Goal: Book appointment/travel/reservation

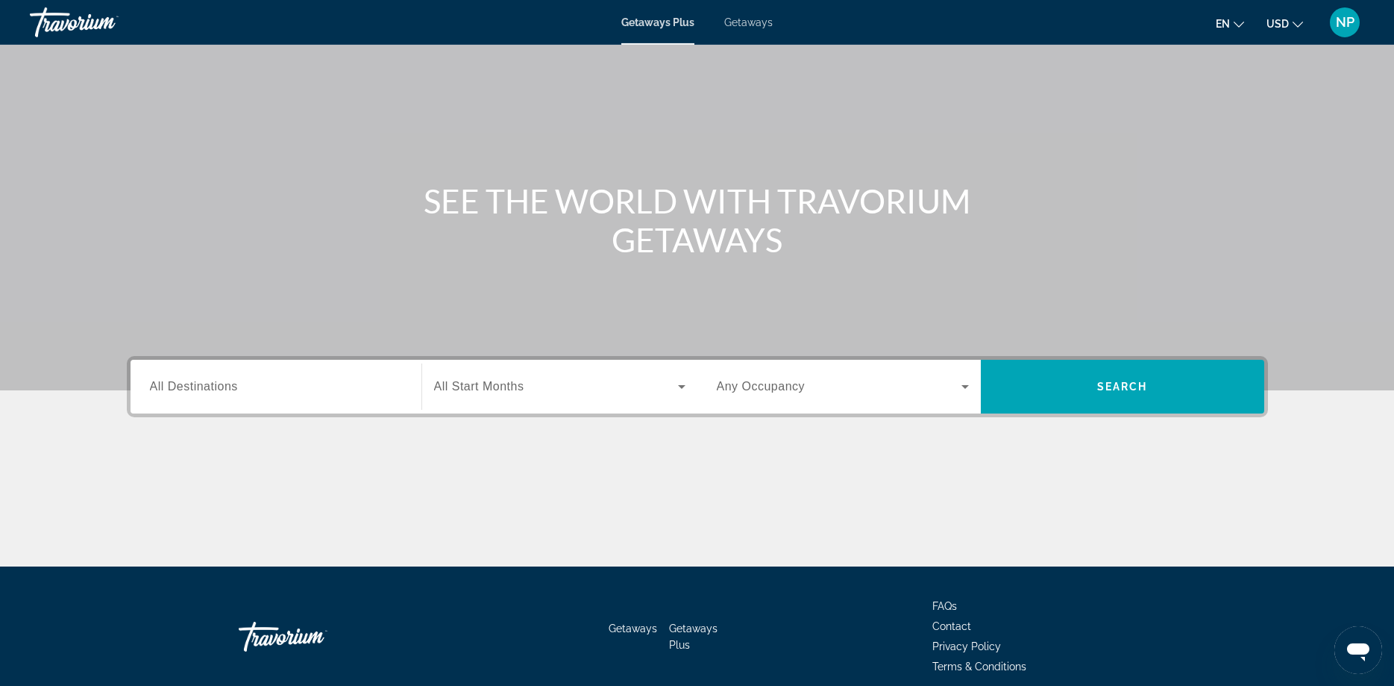
scroll to position [121, 0]
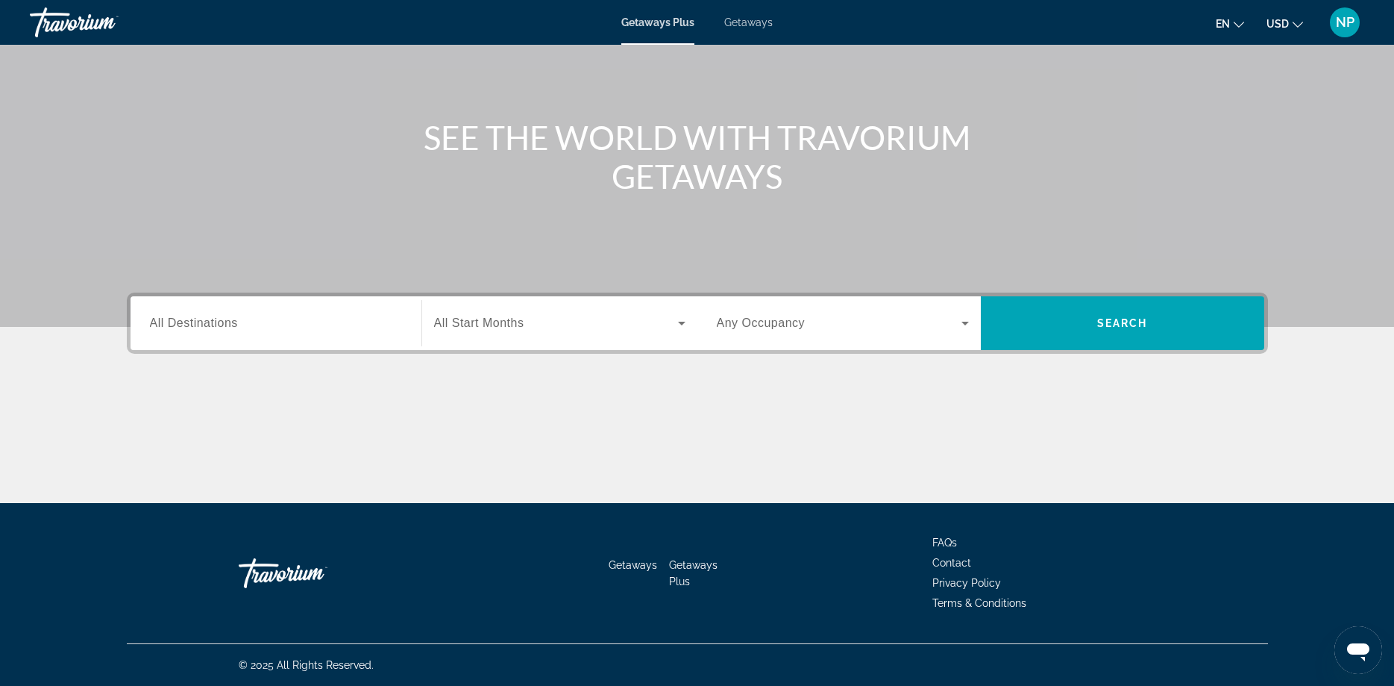
click at [468, 327] on span "All Start Months" at bounding box center [479, 322] width 90 height 13
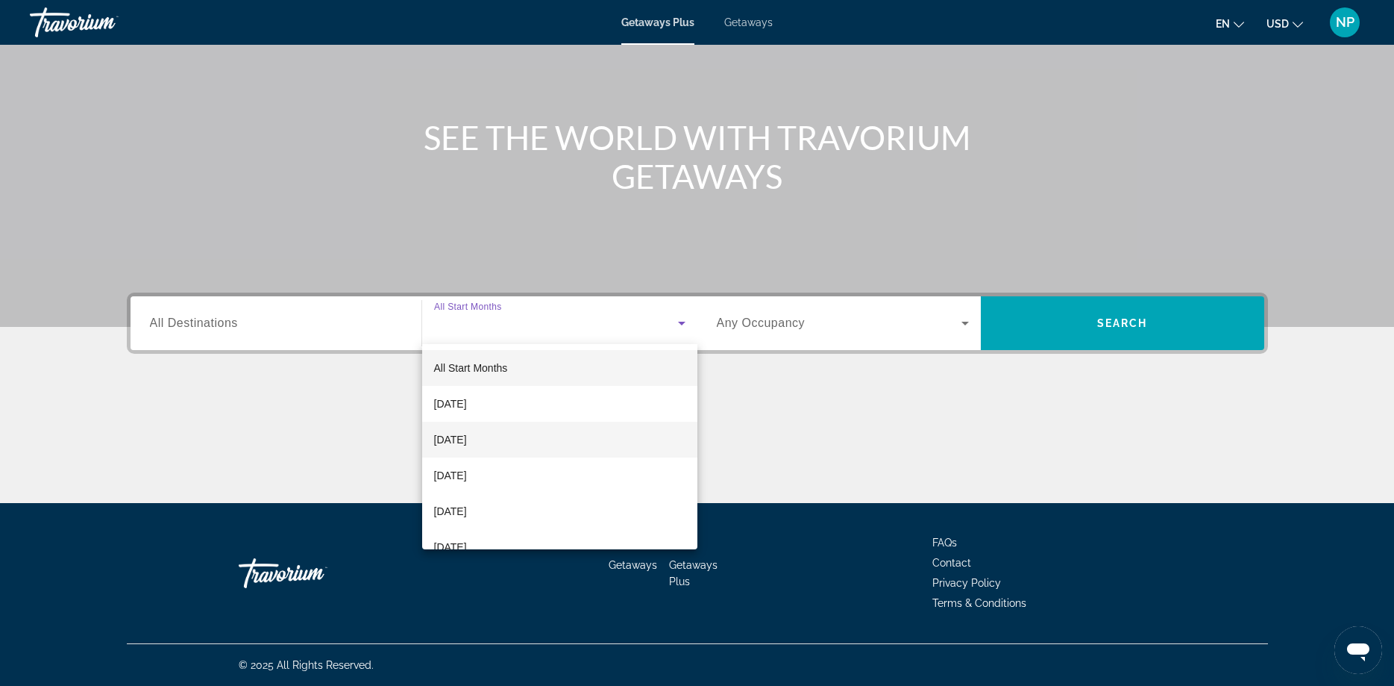
click at [455, 436] on span "[DATE]" at bounding box center [450, 439] width 33 height 18
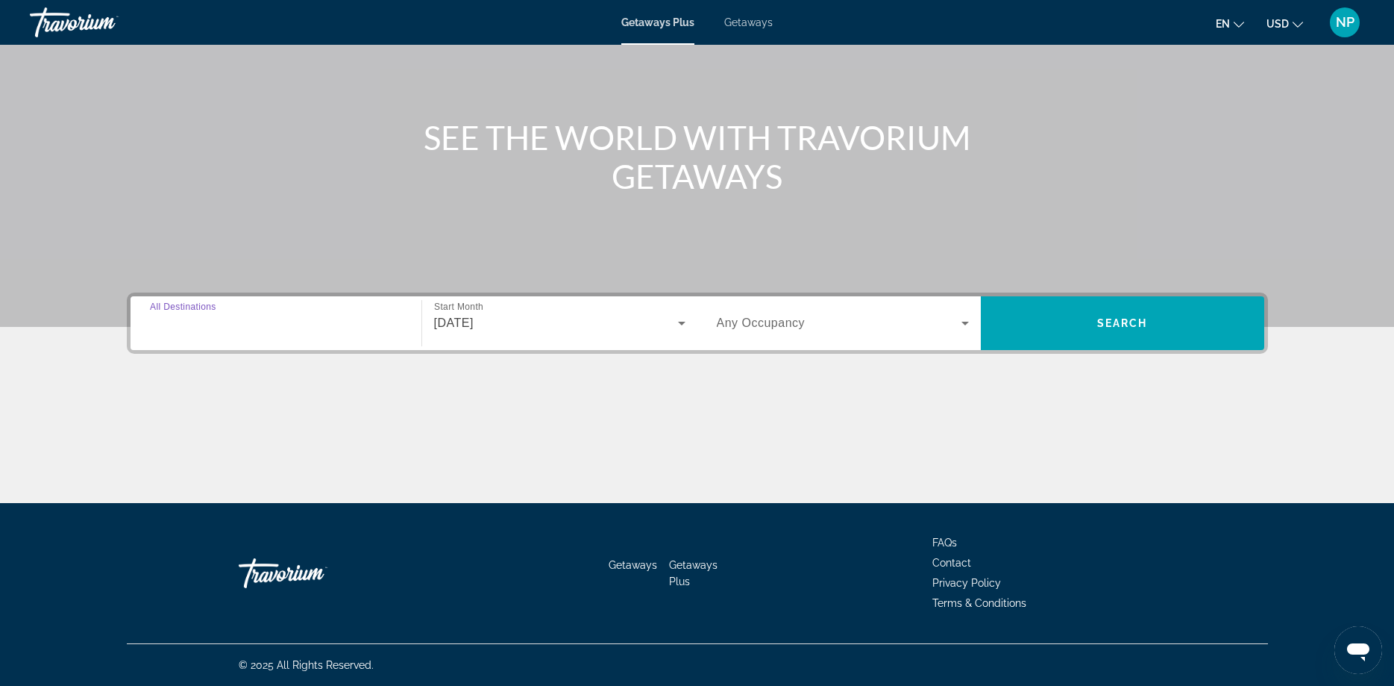
click at [258, 329] on input "Destination All Destinations" at bounding box center [276, 324] width 252 height 18
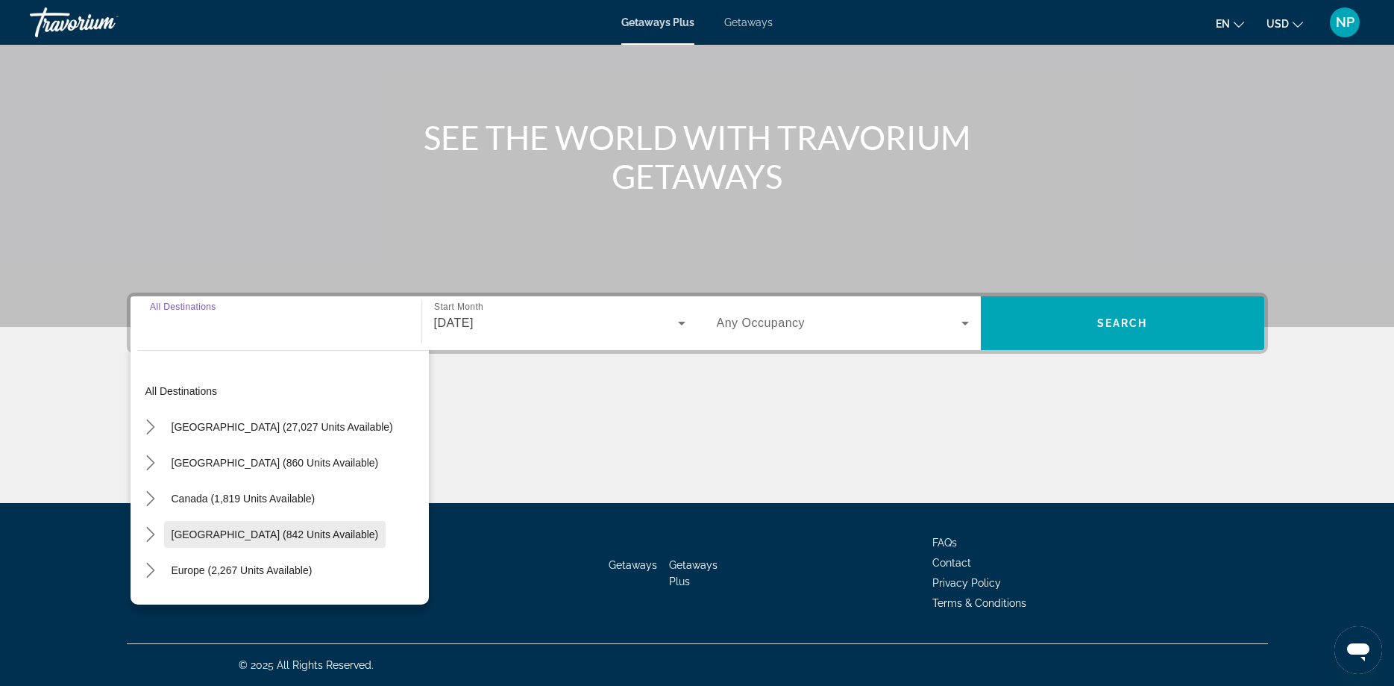
click at [248, 530] on span "[GEOGRAPHIC_DATA] (842 units available)" at bounding box center [275, 534] width 207 height 12
type input "**********"
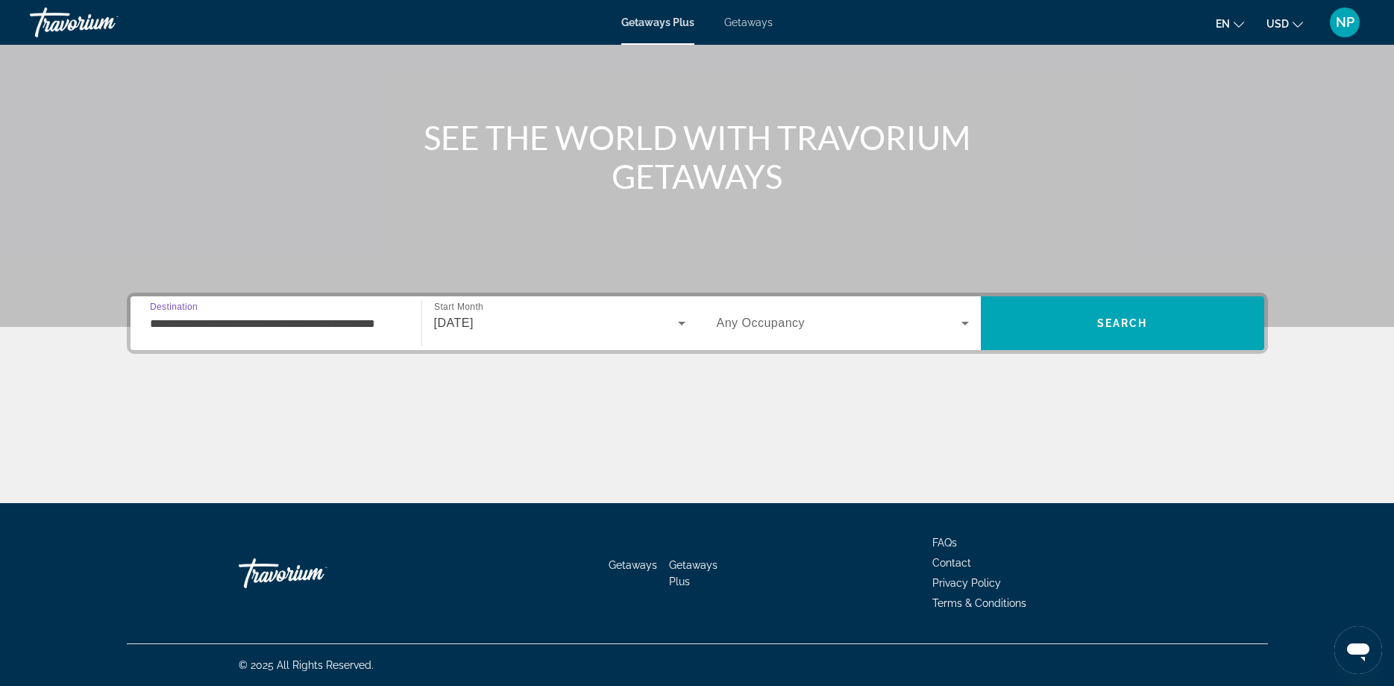
scroll to position [0, 26]
click at [795, 336] on div "Search widget" at bounding box center [843, 323] width 252 height 42
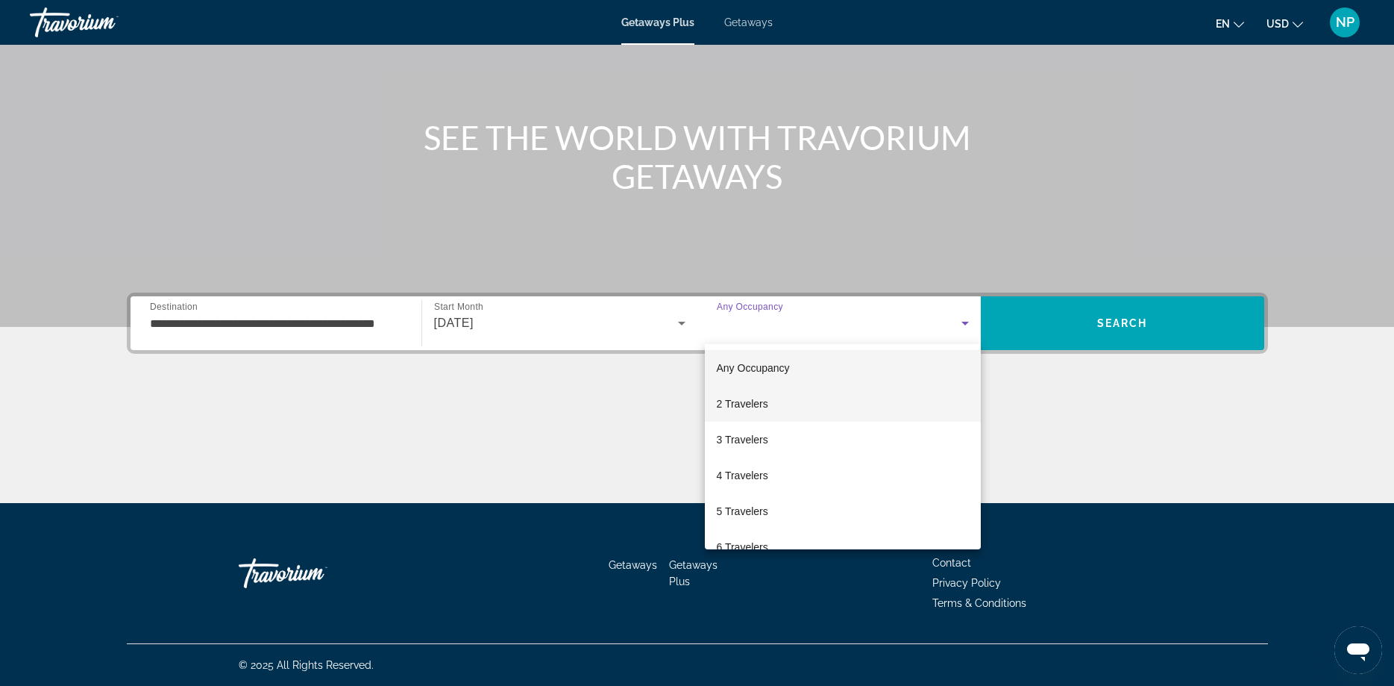
click at [783, 406] on mat-option "2 Travelers" at bounding box center [843, 404] width 276 height 36
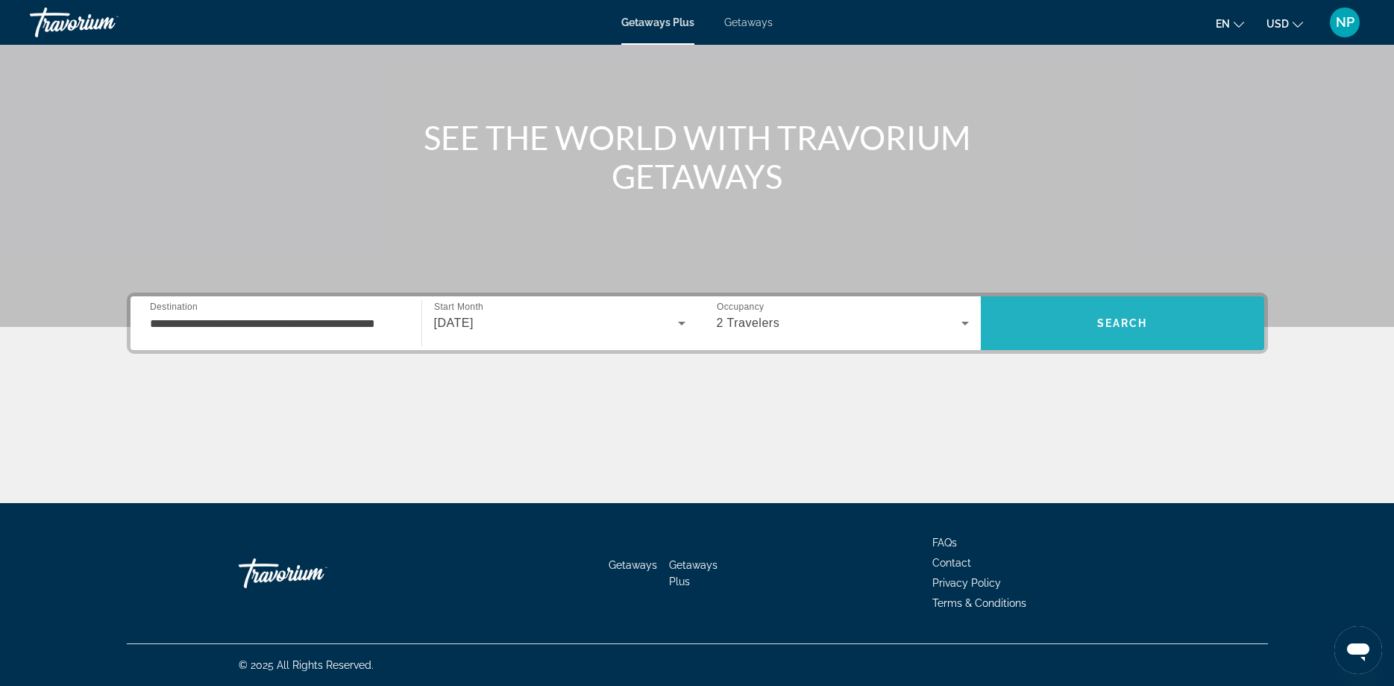
click at [1126, 319] on span "Search" at bounding box center [1122, 323] width 51 height 12
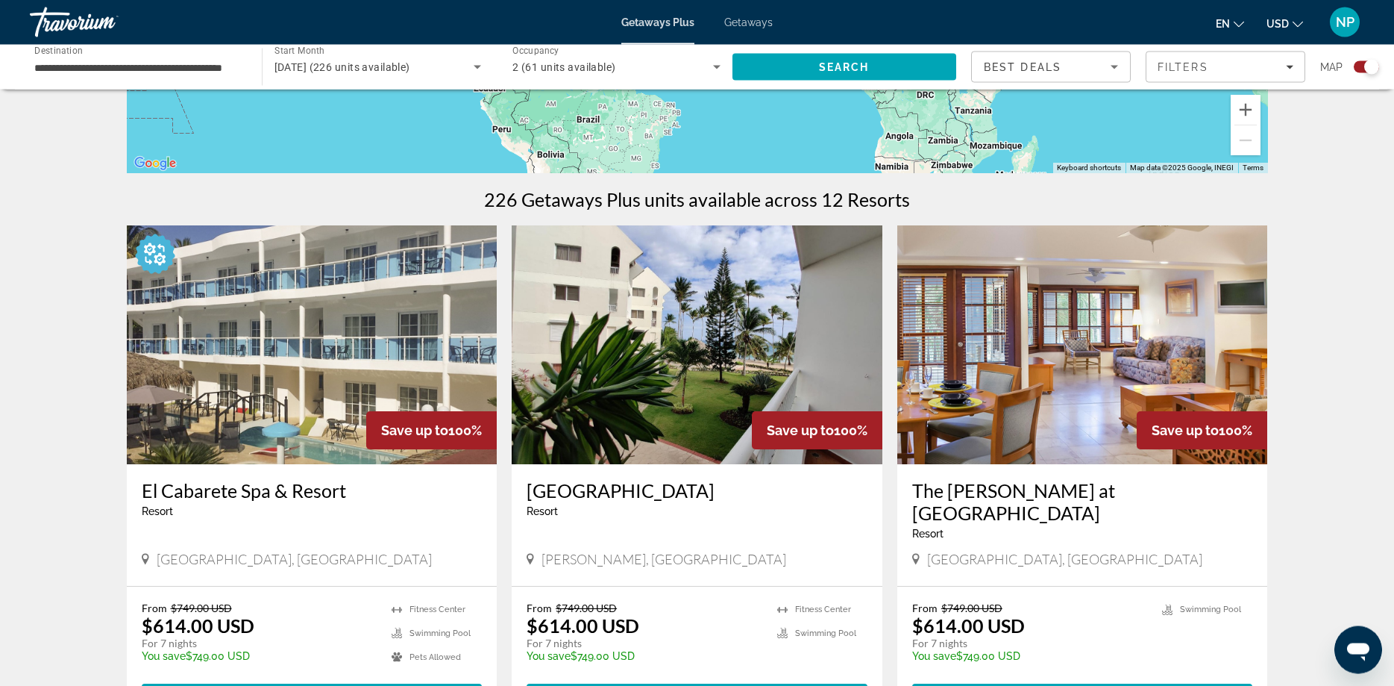
scroll to position [380, 0]
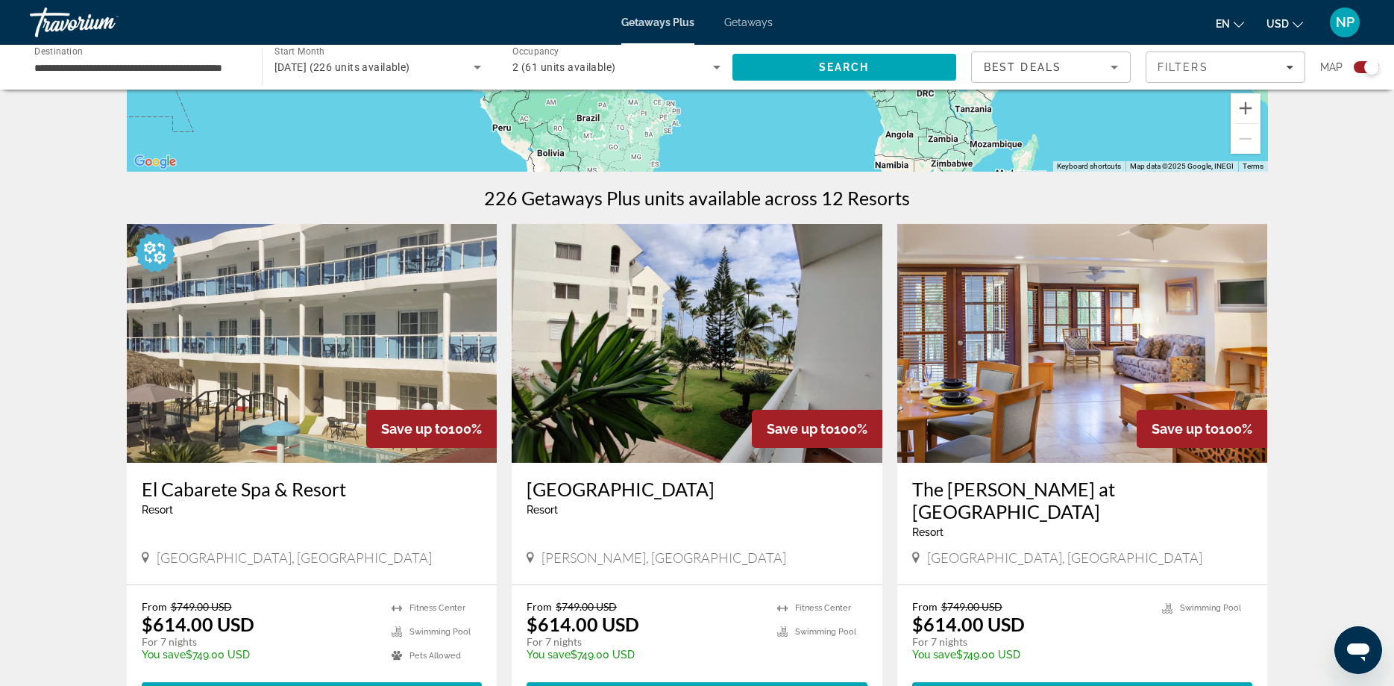
click at [296, 398] on img "Main content" at bounding box center [312, 343] width 371 height 239
